Goal: Task Accomplishment & Management: Manage account settings

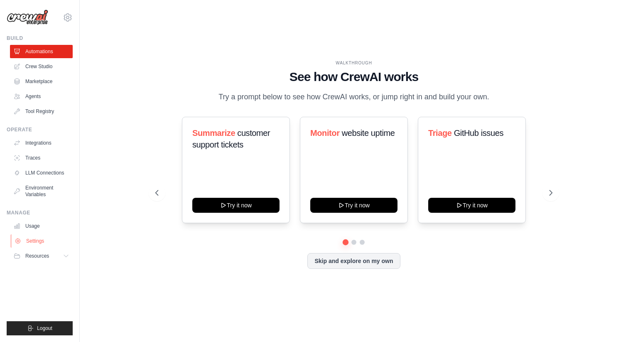
click at [28, 244] on link "Settings" at bounding box center [42, 240] width 63 height 13
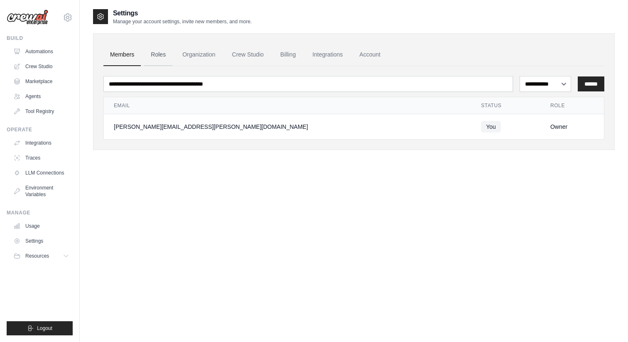
click at [165, 55] on link "Roles" at bounding box center [158, 55] width 28 height 22
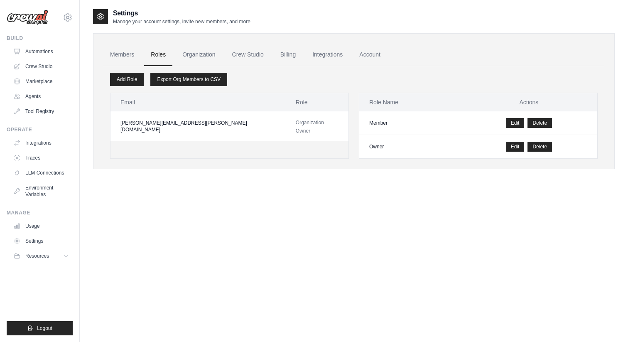
click at [202, 55] on link "Organization" at bounding box center [199, 55] width 46 height 22
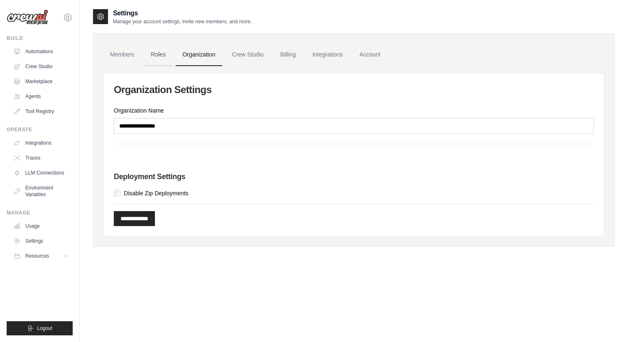
click at [162, 57] on link "Roles" at bounding box center [158, 55] width 28 height 22
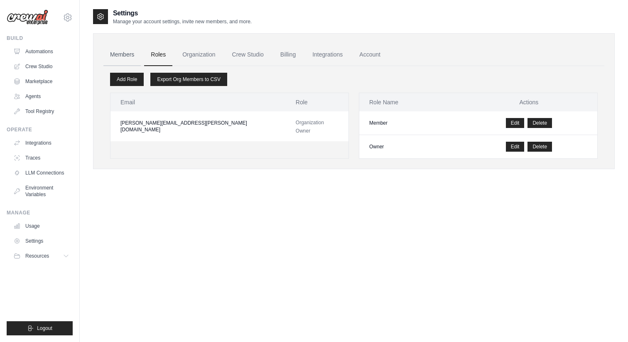
click at [128, 55] on link "Members" at bounding box center [121, 55] width 37 height 22
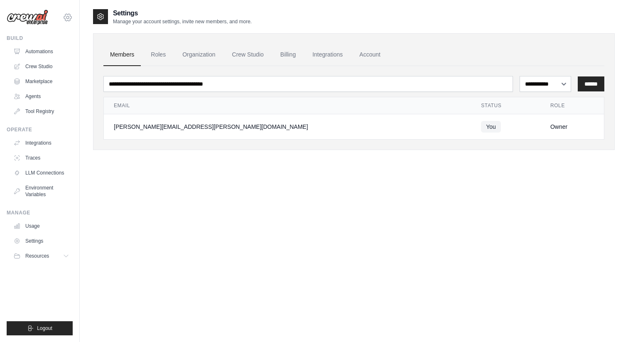
click at [69, 20] on icon at bounding box center [68, 17] width 10 height 10
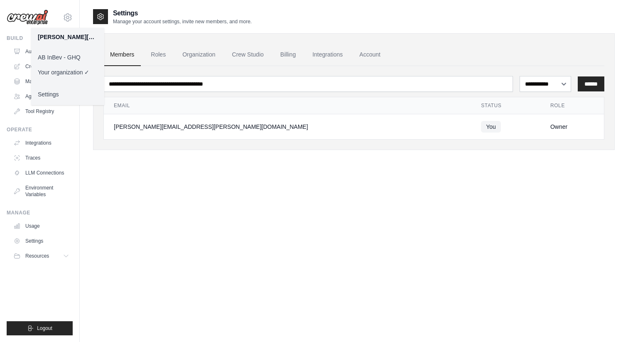
click at [71, 57] on link "AB InBev - GHQ" at bounding box center [67, 57] width 73 height 15
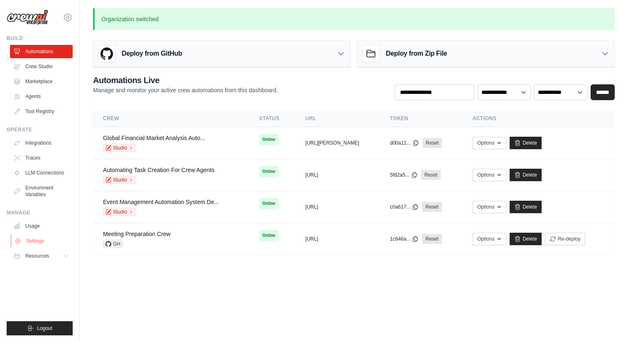
click at [43, 241] on link "Settings" at bounding box center [42, 240] width 63 height 13
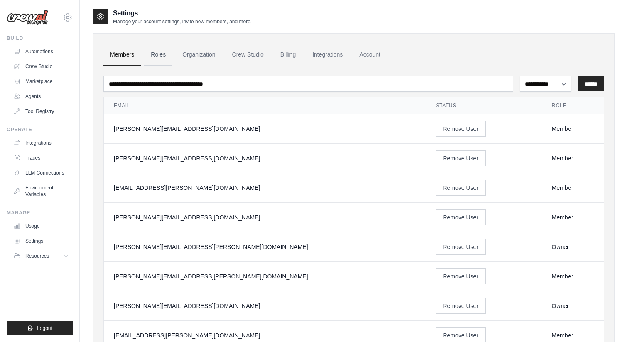
click at [162, 53] on link "Roles" at bounding box center [158, 55] width 28 height 22
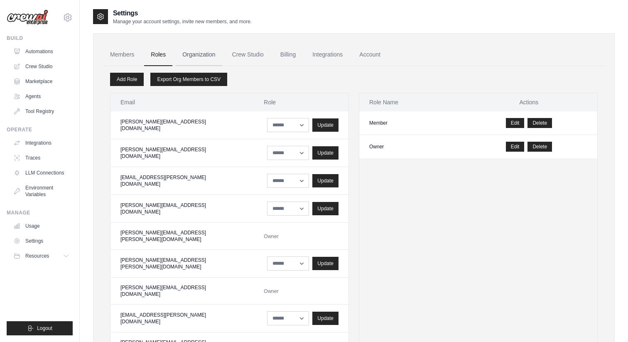
click at [208, 50] on link "Organization" at bounding box center [199, 55] width 46 height 22
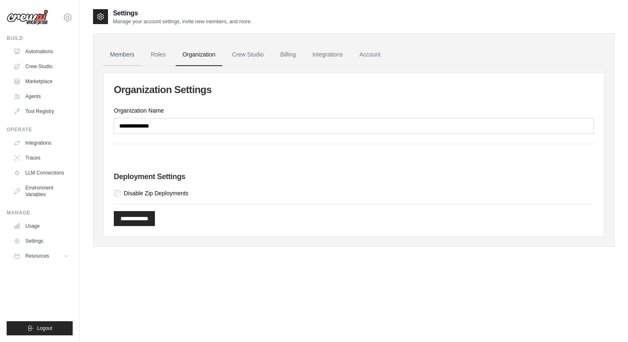
click at [127, 56] on link "Members" at bounding box center [121, 55] width 37 height 22
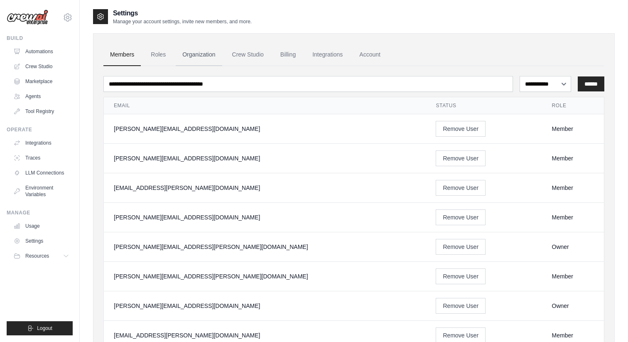
click at [207, 59] on link "Organization" at bounding box center [199, 55] width 46 height 22
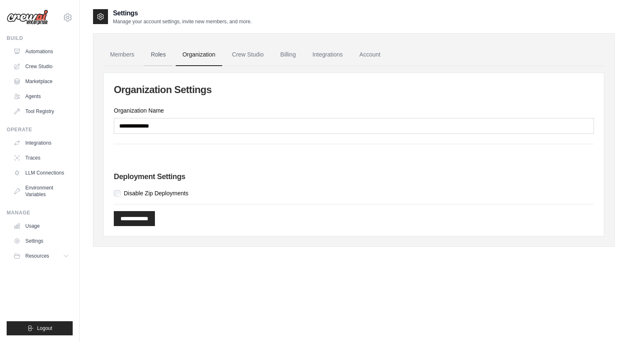
click at [157, 60] on link "Roles" at bounding box center [158, 55] width 28 height 22
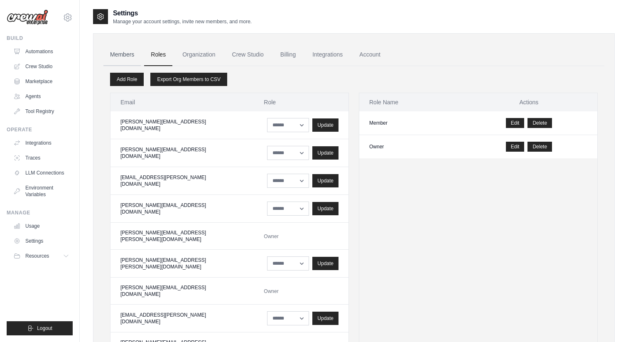
click at [128, 60] on link "Members" at bounding box center [121, 55] width 37 height 22
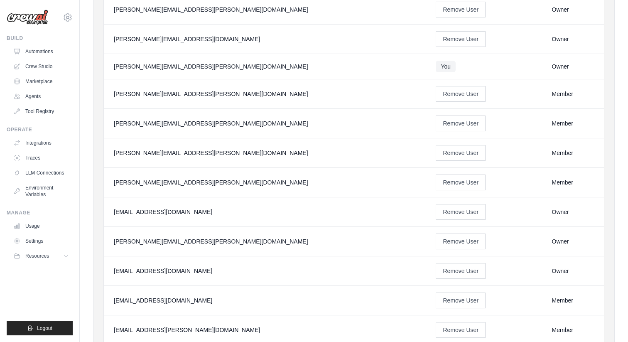
scroll to position [426, 0]
